Goal: Information Seeking & Learning: Learn about a topic

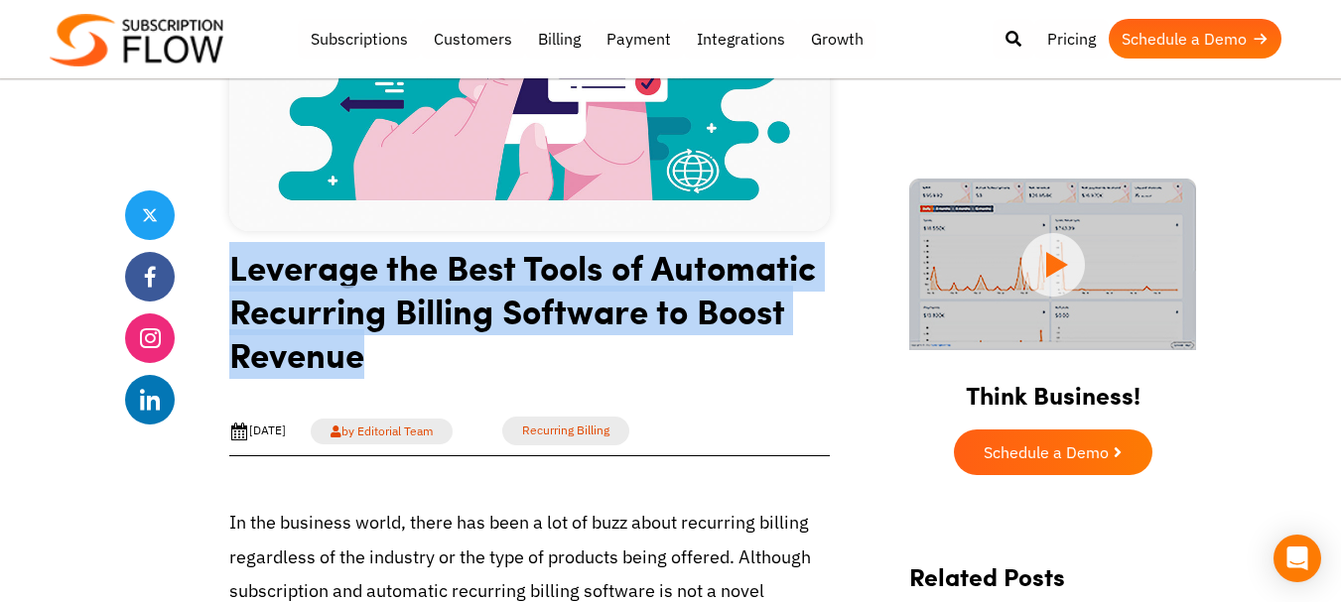
click at [237, 261] on h1 "Leverage the Best Tools of Automatic Recurring Billing Software to Boost Revenue" at bounding box center [529, 318] width 600 height 146
copy h1 "Leverage the Best Tools of Automatic Recurring Billing Software to Boost Revenue"
